Goal: Entertainment & Leisure: Consume media (video, audio)

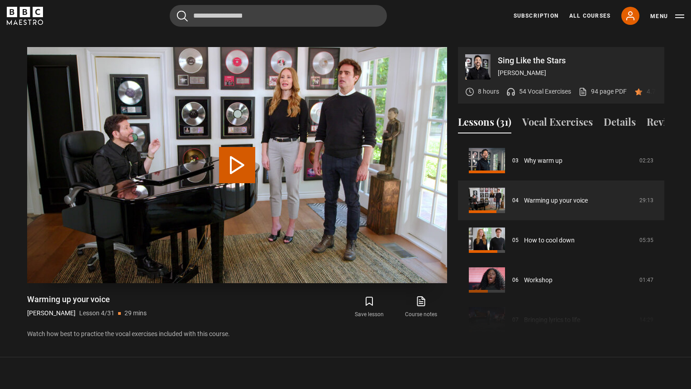
click at [243, 152] on button "Play Lesson Warming up your voice" at bounding box center [237, 165] width 36 height 36
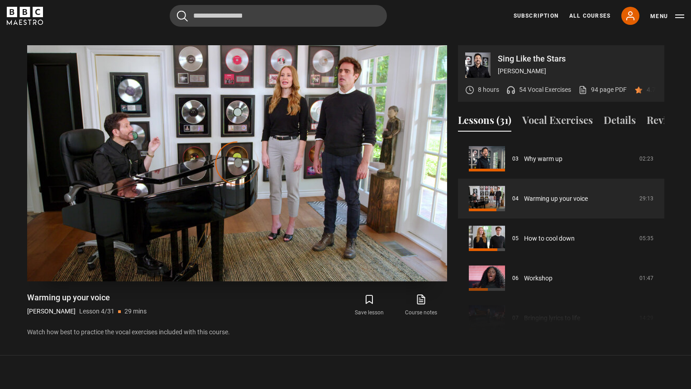
click at [179, 148] on video "Video Player" at bounding box center [237, 163] width 420 height 236
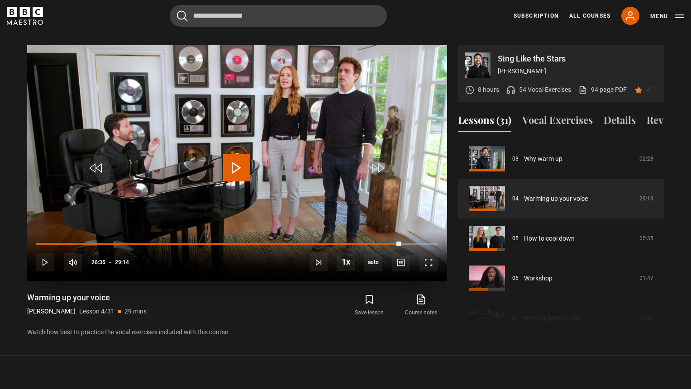
click at [235, 159] on span "Video Player" at bounding box center [236, 167] width 27 height 27
click at [235, 158] on div "Video Player is loading." at bounding box center [237, 163] width 45 height 45
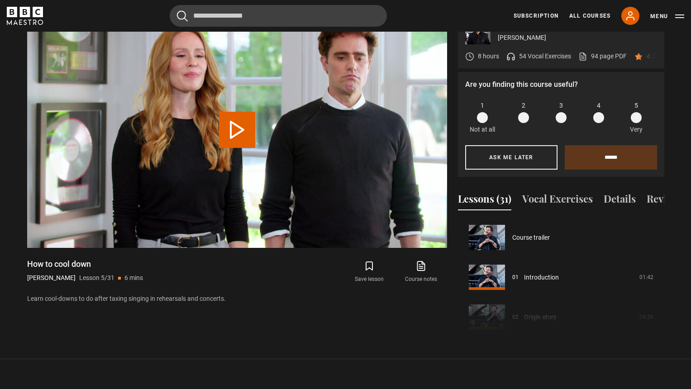
scroll to position [159, 0]
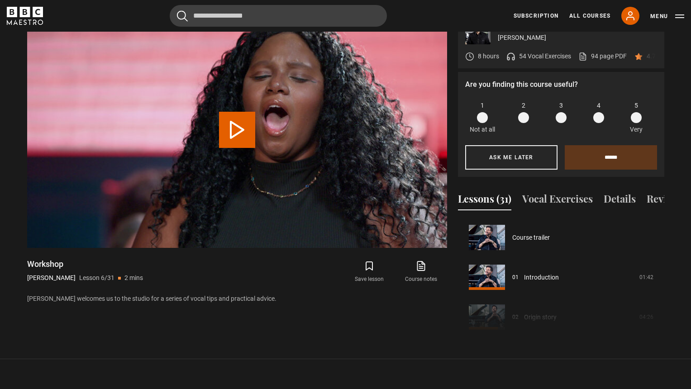
scroll to position [199, 0]
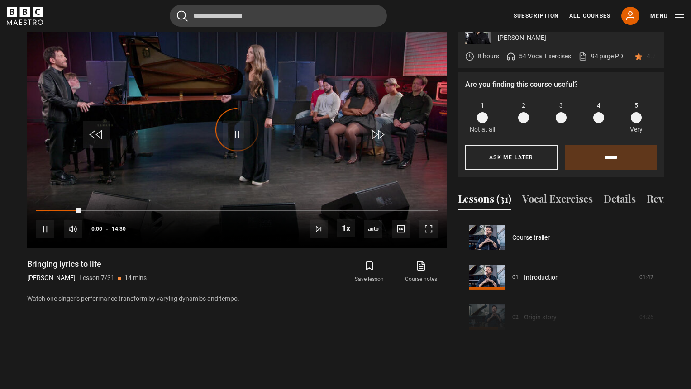
scroll to position [239, 0]
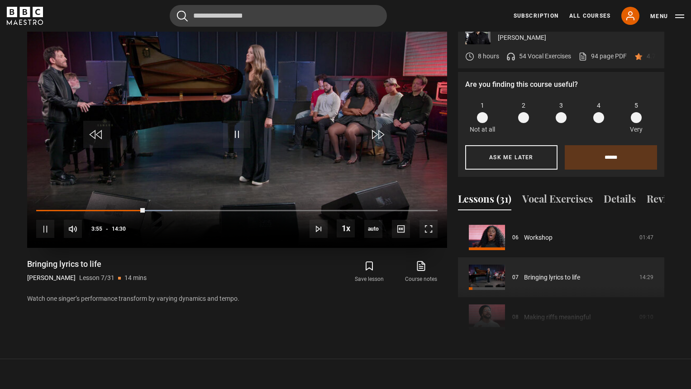
click at [165, 201] on div "10s Skip Back 10 seconds Pause 10s Skip Forward 10 seconds Loaded : 33.91% 04:3…" at bounding box center [237, 223] width 420 height 50
click at [53, 220] on span "Video Player" at bounding box center [45, 229] width 18 height 18
